Goal: Communication & Community: Answer question/provide support

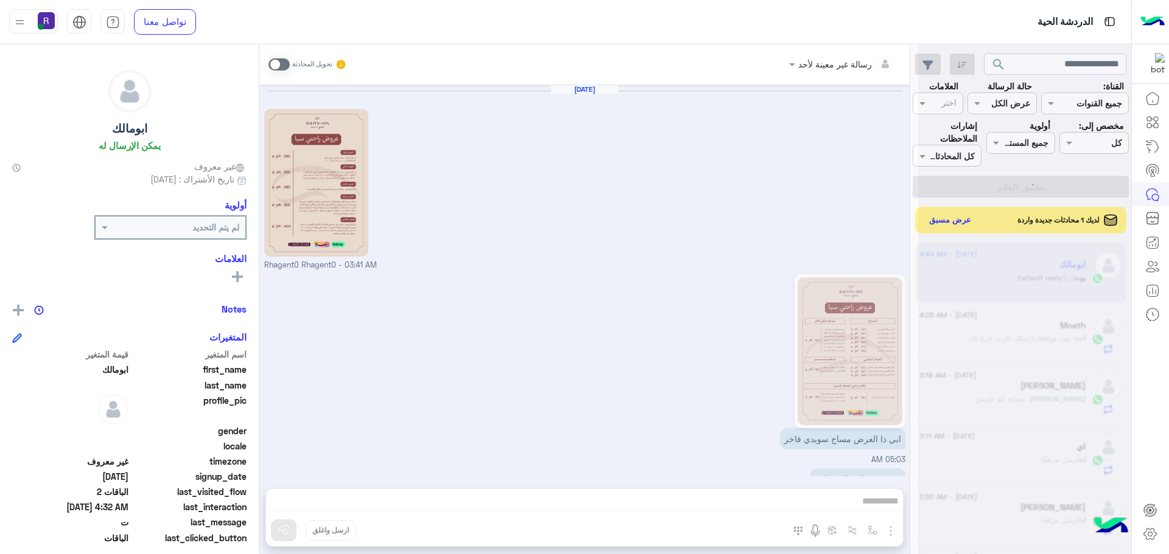
scroll to position [116, 0]
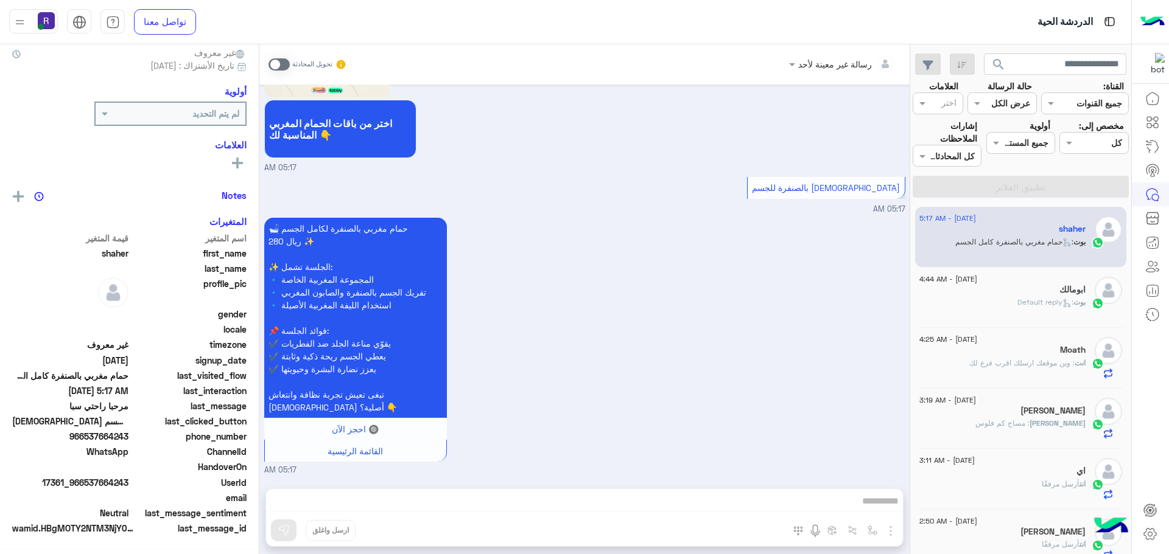
scroll to position [116, 0]
click at [1012, 313] on div "بوت : Default reply" at bounding box center [1002, 307] width 166 height 21
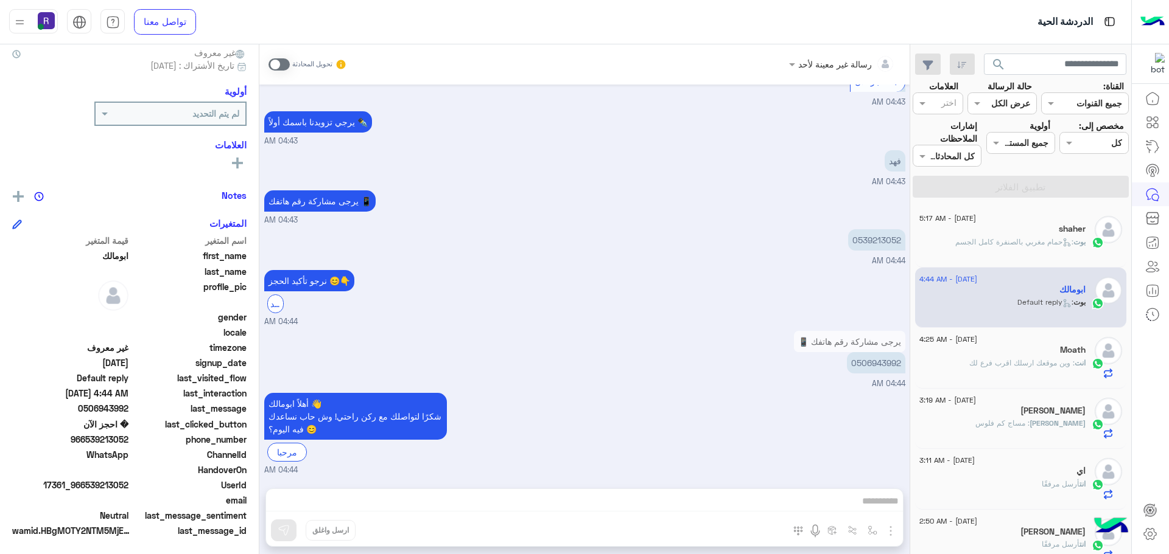
scroll to position [116, 0]
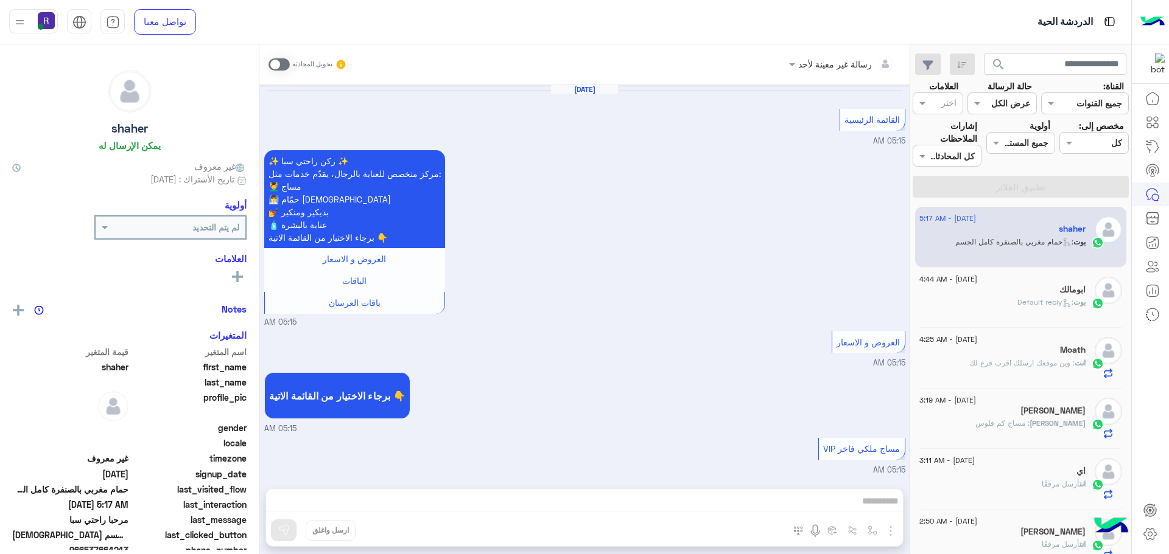
scroll to position [2220, 0]
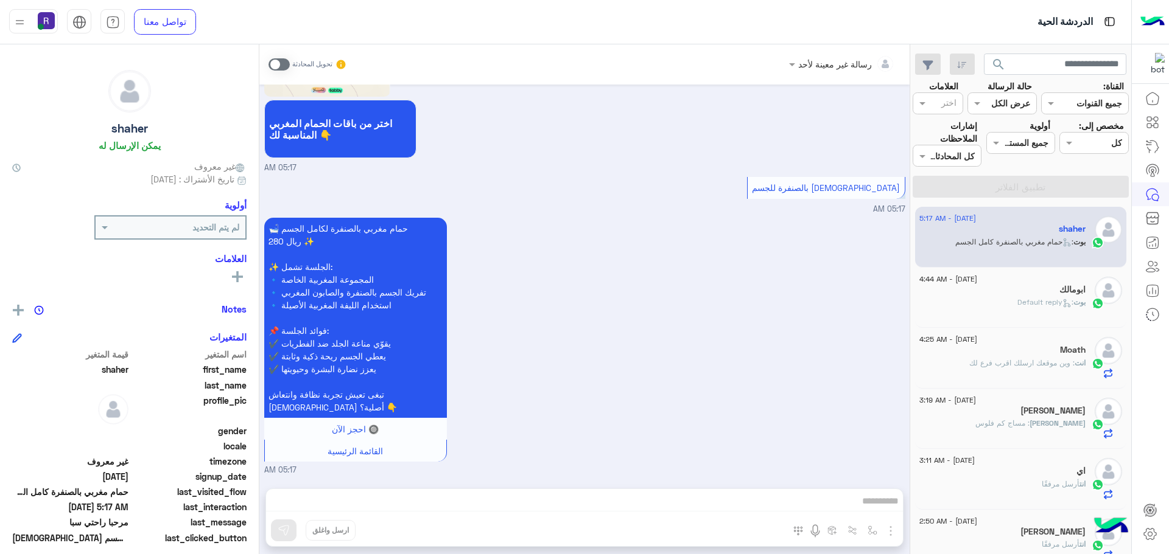
click at [1010, 296] on div "ابومالك" at bounding box center [1002, 291] width 166 height 13
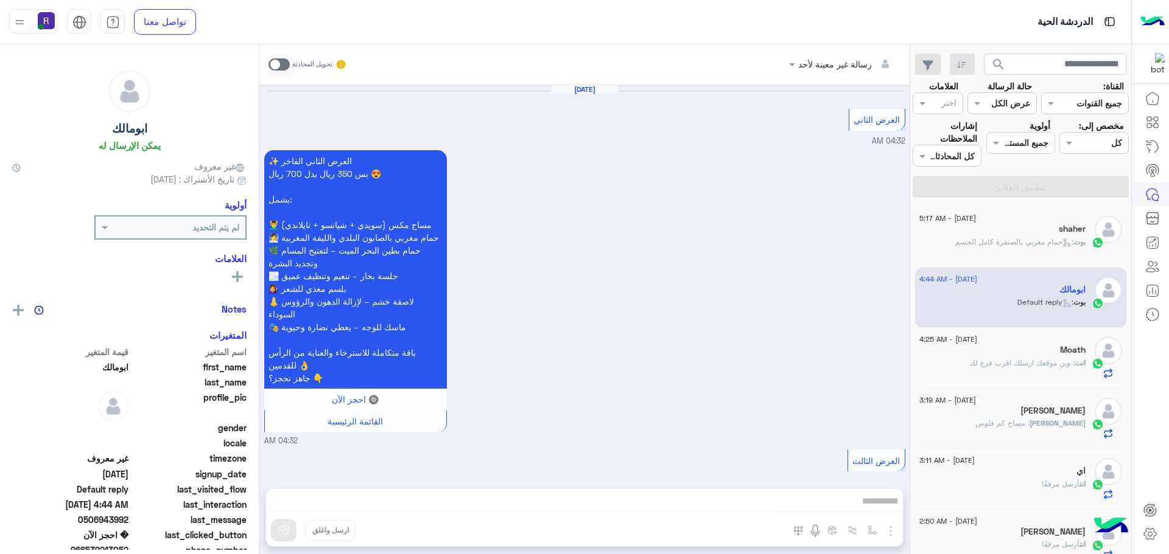
scroll to position [1786, 0]
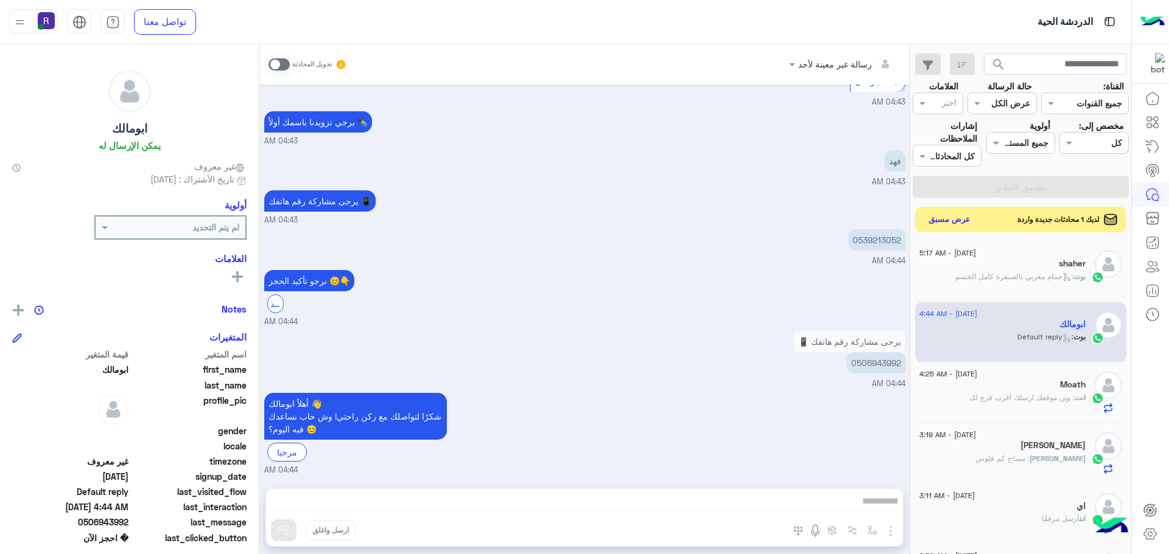
click at [948, 219] on button "عرض مسبق" at bounding box center [949, 220] width 51 height 16
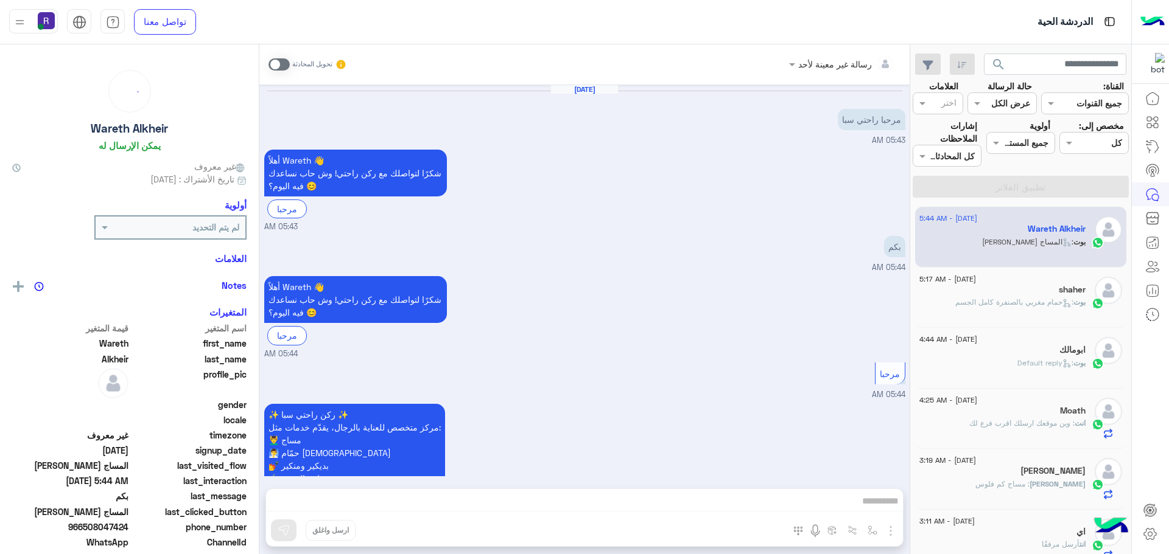
scroll to position [450, 0]
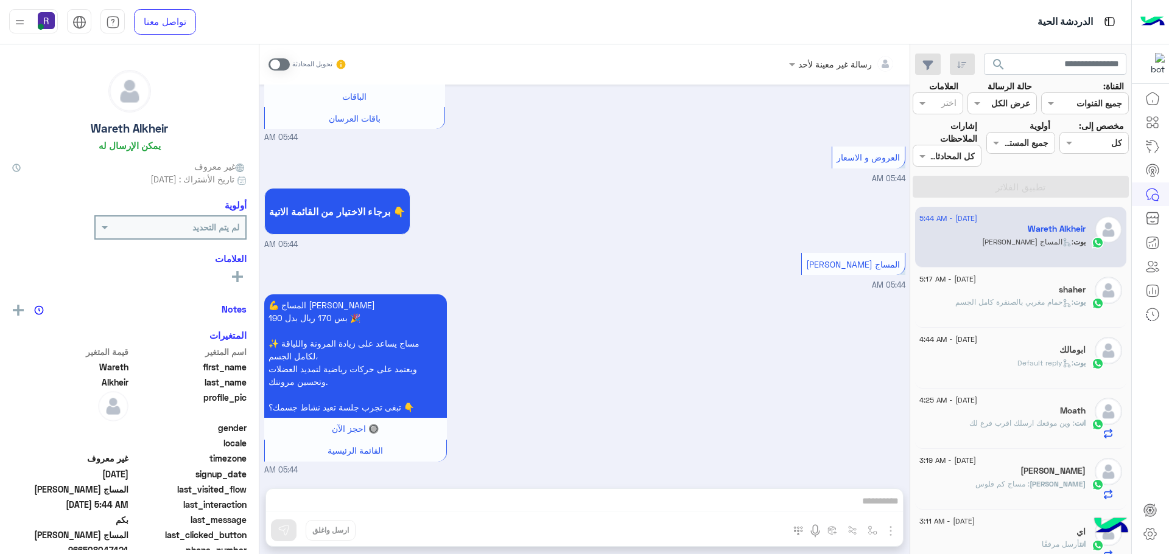
click at [1031, 302] on span ": حمام مغربي بالصنفرة كامل الجسم" at bounding box center [1014, 302] width 118 height 9
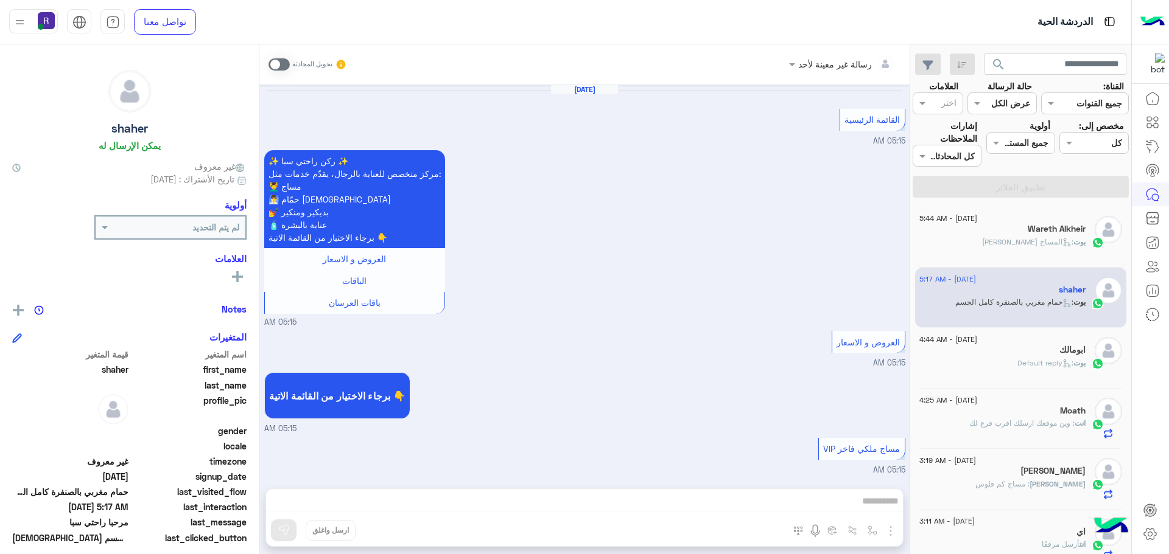
scroll to position [2220, 0]
